Goal: Information Seeking & Learning: Check status

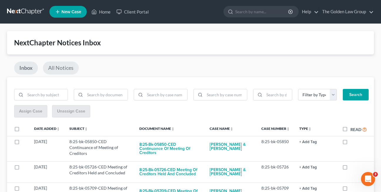
click at [54, 71] on link "All Notices" at bounding box center [61, 67] width 36 height 13
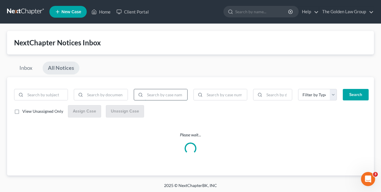
click at [169, 96] on input "search" at bounding box center [166, 94] width 42 height 11
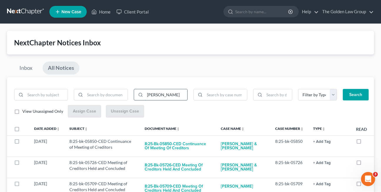
type input "vollmer"
click at [343, 89] on button "Search" at bounding box center [356, 95] width 26 height 12
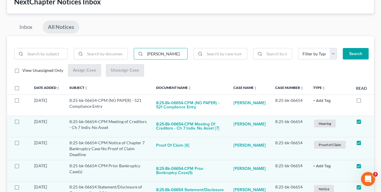
scroll to position [42, 0]
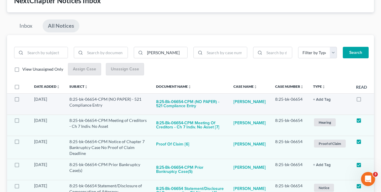
click at [364, 101] on label at bounding box center [364, 101] width 0 height 0
click at [367, 100] on input "checkbox" at bounding box center [369, 98] width 4 height 4
checkbox input "true"
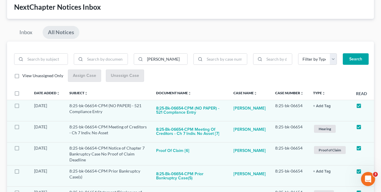
scroll to position [20, 0]
